Goal: Information Seeking & Learning: Learn about a topic

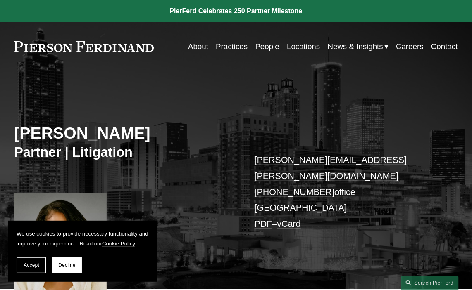
click at [269, 45] on link "People" at bounding box center [267, 46] width 24 height 15
click at [238, 48] on link "Practices" at bounding box center [232, 46] width 32 height 15
click at [183, 88] on div "Marquetta J. Bryan Partner | Litigation marquetta.bryan@pierferd.com +1.470.607…" at bounding box center [236, 187] width 472 height 205
click at [266, 48] on link "People" at bounding box center [267, 46] width 24 height 15
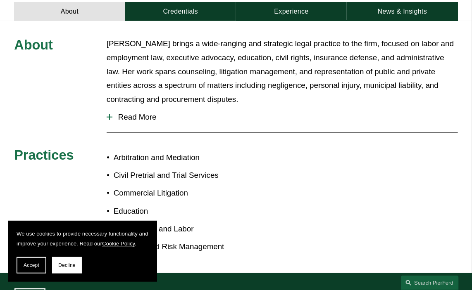
scroll to position [331, 0]
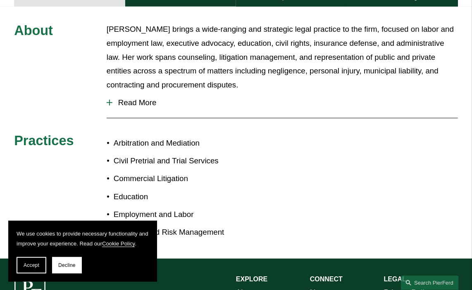
click at [124, 98] on span "Read More" at bounding box center [284, 102] width 345 height 9
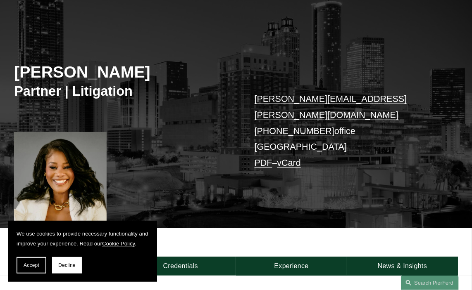
scroll to position [0, 0]
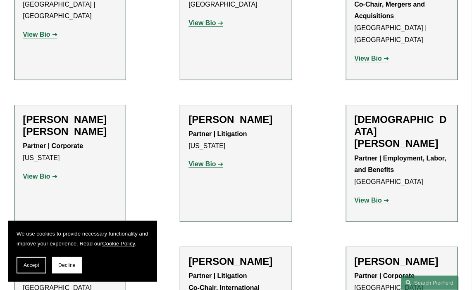
scroll to position [2314, 0]
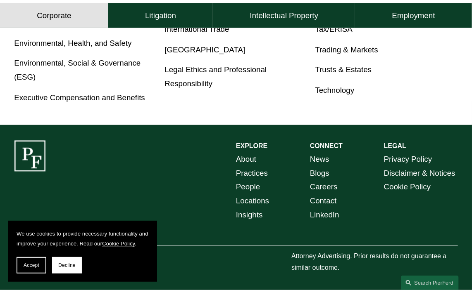
scroll to position [532, 0]
click at [253, 172] on link "Practices" at bounding box center [252, 174] width 32 height 14
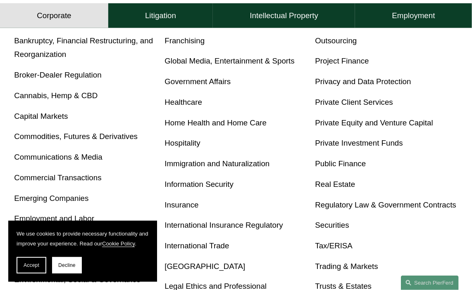
scroll to position [331, 0]
